Goal: Information Seeking & Learning: Find specific fact

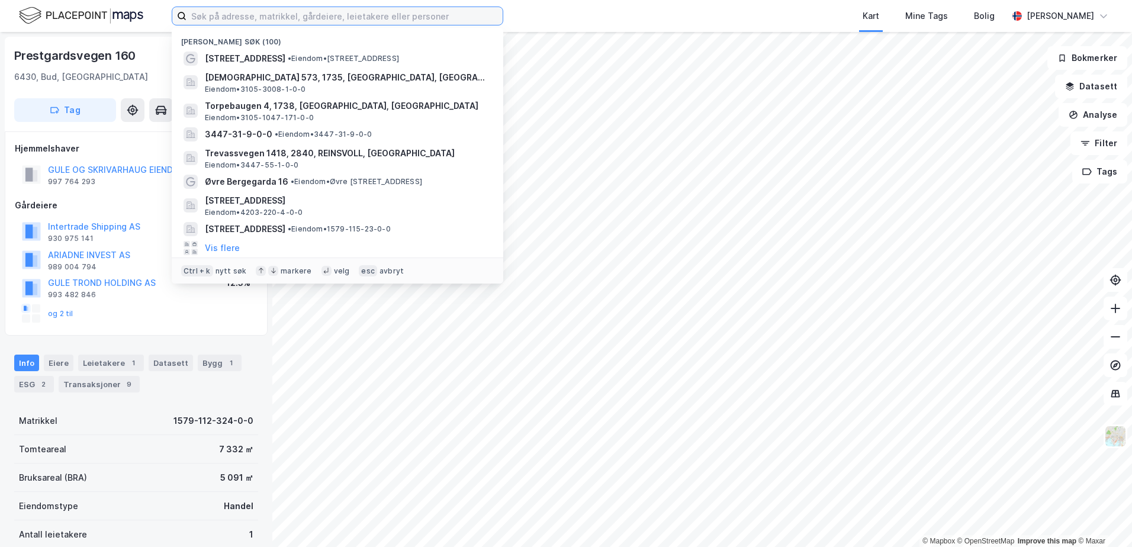
click at [192, 18] on input at bounding box center [345, 16] width 316 height 18
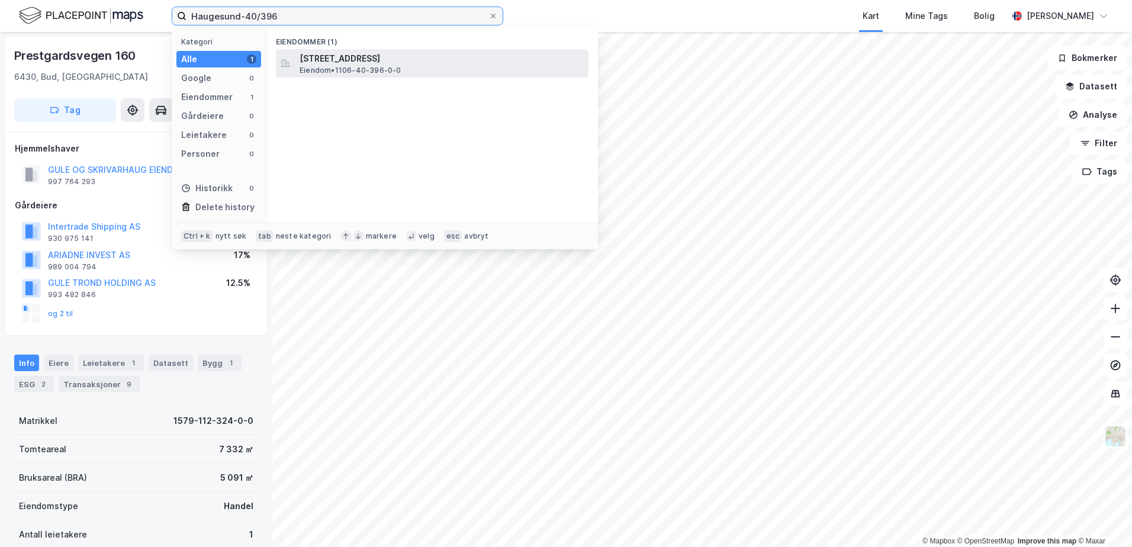
type input "Haugesund-40/396"
click at [361, 69] on span "Eiendom • 1106-40-396-0-0" at bounding box center [351, 70] width 102 height 9
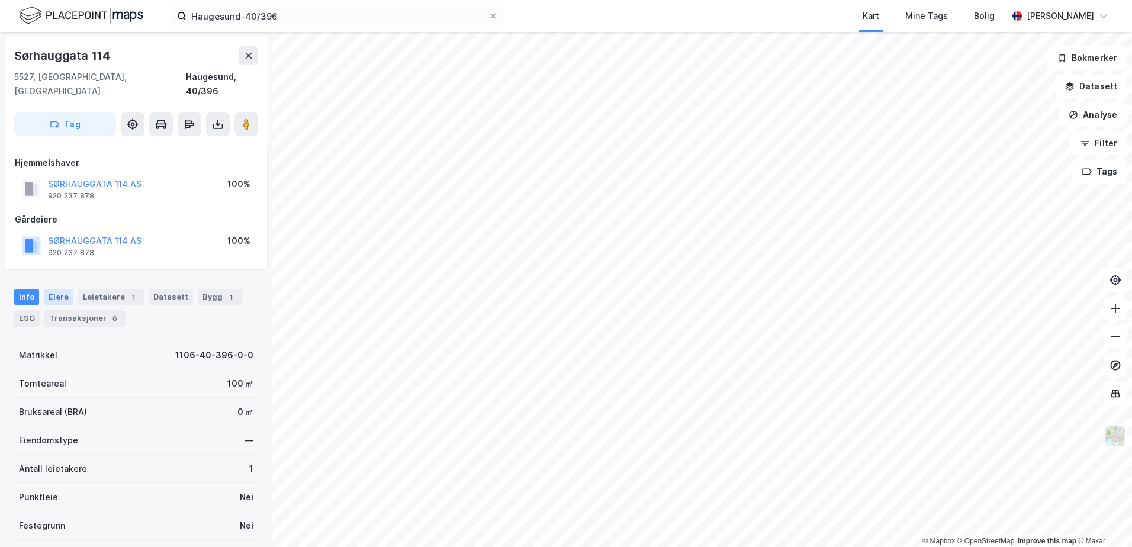
click at [54, 289] on div "Eiere" at bounding box center [59, 297] width 30 height 17
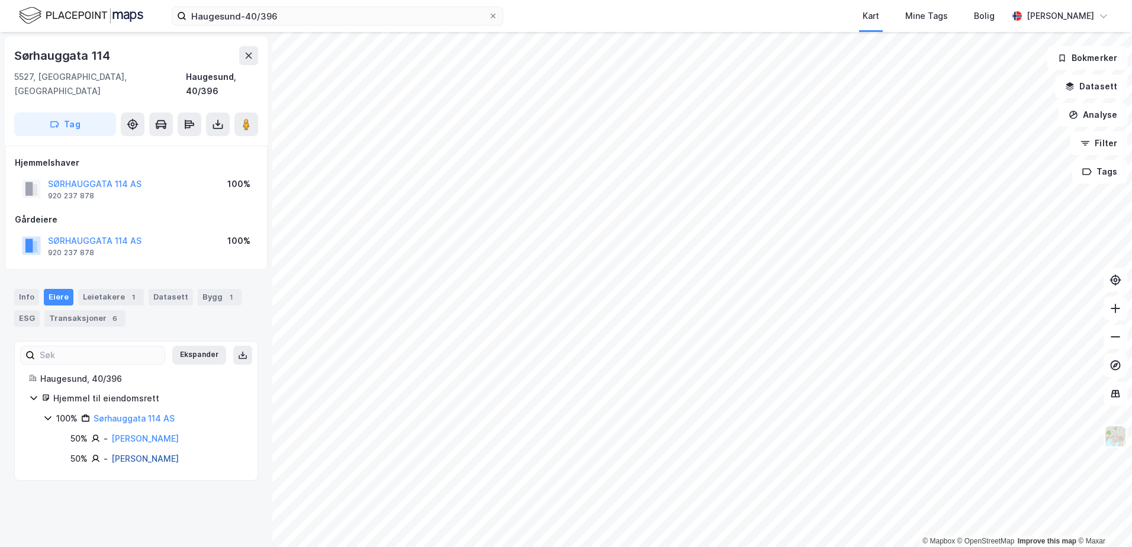
click at [117, 454] on link "[PERSON_NAME]" at bounding box center [145, 459] width 68 height 10
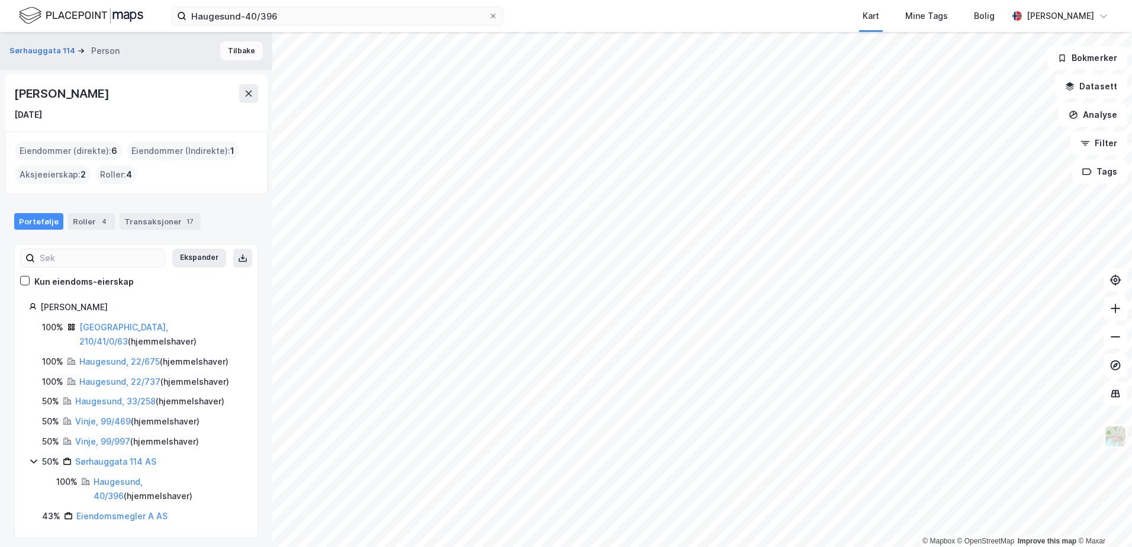
click at [231, 50] on button "Tilbake" at bounding box center [241, 50] width 43 height 19
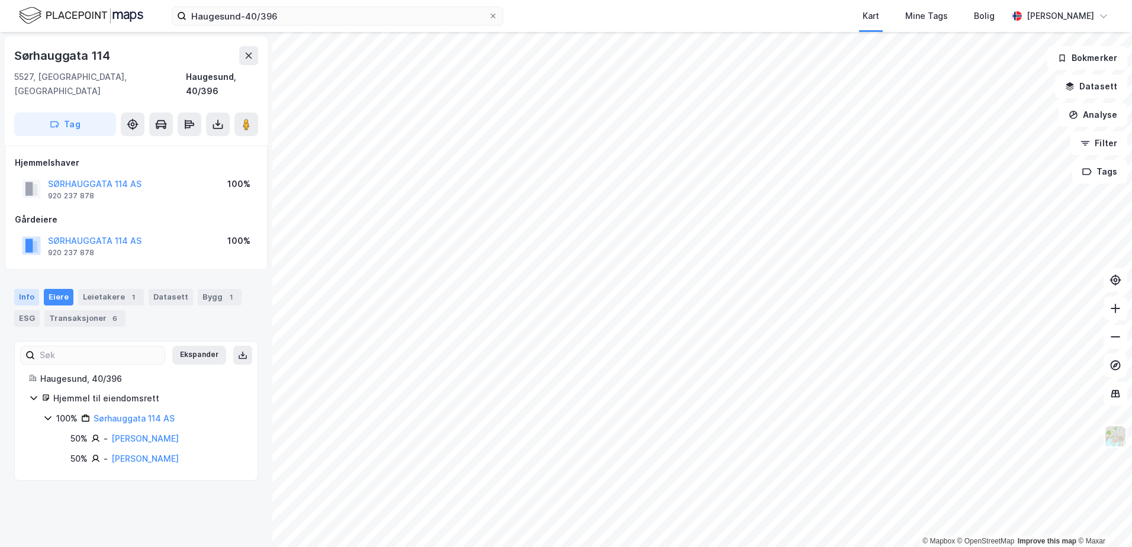
click at [19, 289] on div "Info" at bounding box center [26, 297] width 25 height 17
